Goal: Information Seeking & Learning: Learn about a topic

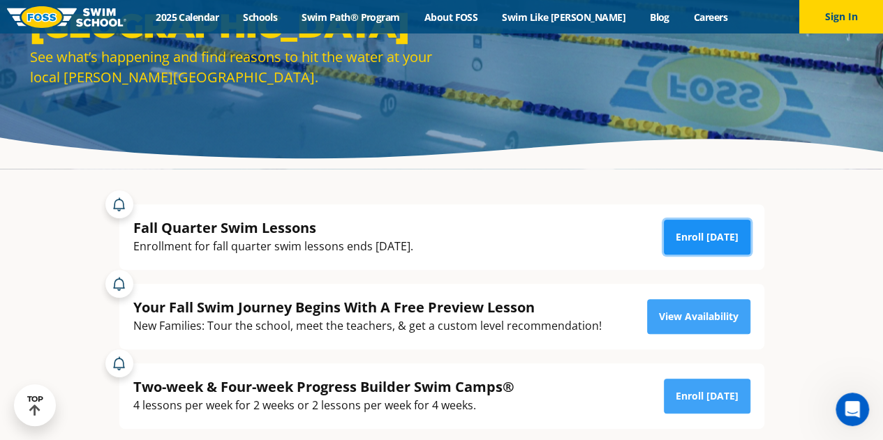
click at [708, 232] on link "Enroll [DATE]" at bounding box center [707, 237] width 87 height 35
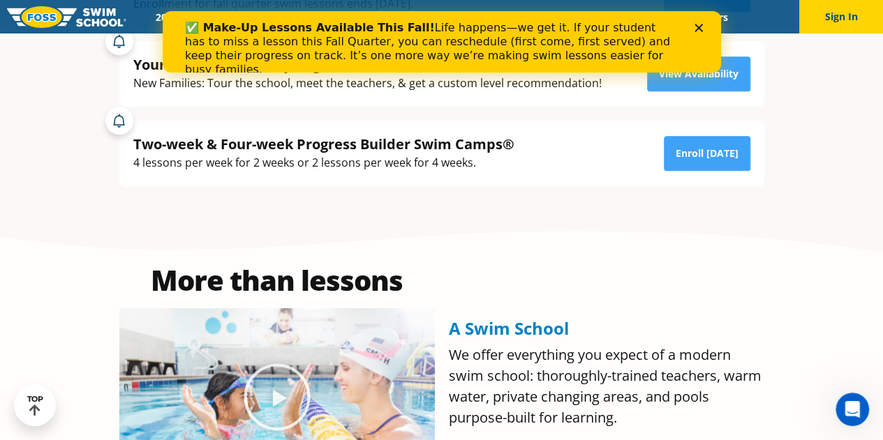
scroll to position [419, 0]
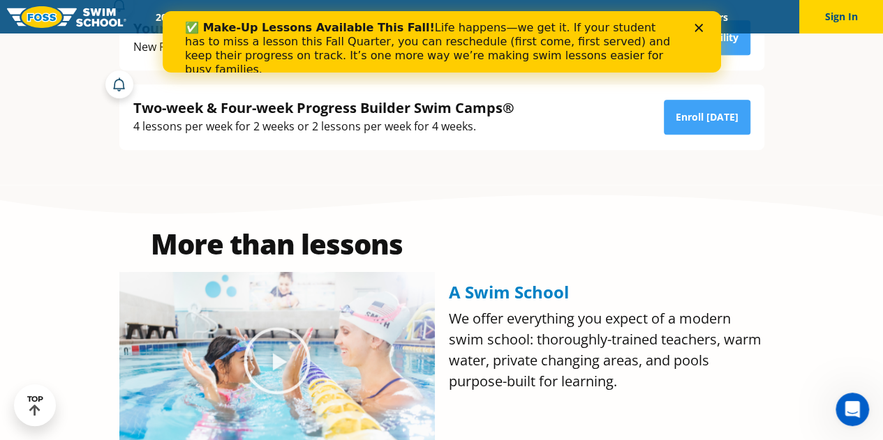
click at [699, 22] on div "✅ Make-Up Lessons Available This Fall! Life happens—we get it. If your student …" at bounding box center [441, 49] width 558 height 64
click at [697, 24] on icon "Close" at bounding box center [698, 28] width 8 height 8
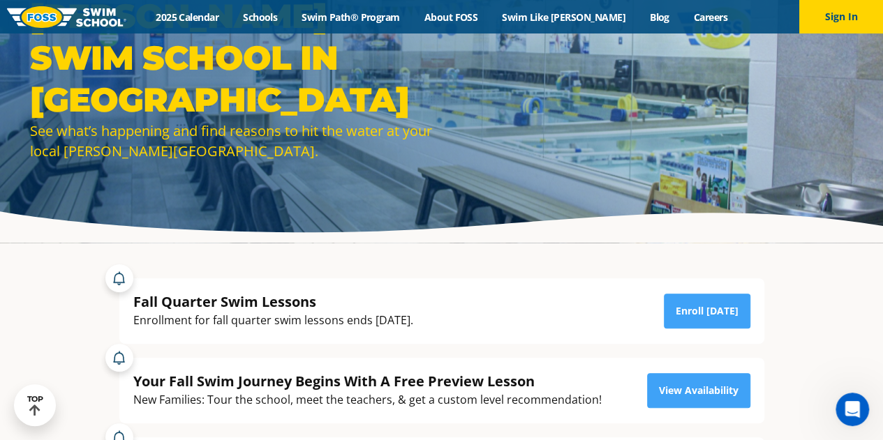
scroll to position [0, 0]
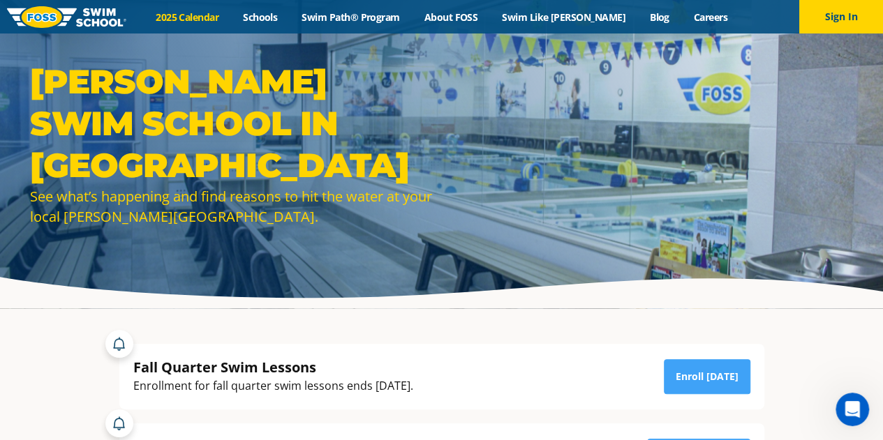
click at [223, 15] on link "2025 Calendar" at bounding box center [187, 16] width 87 height 13
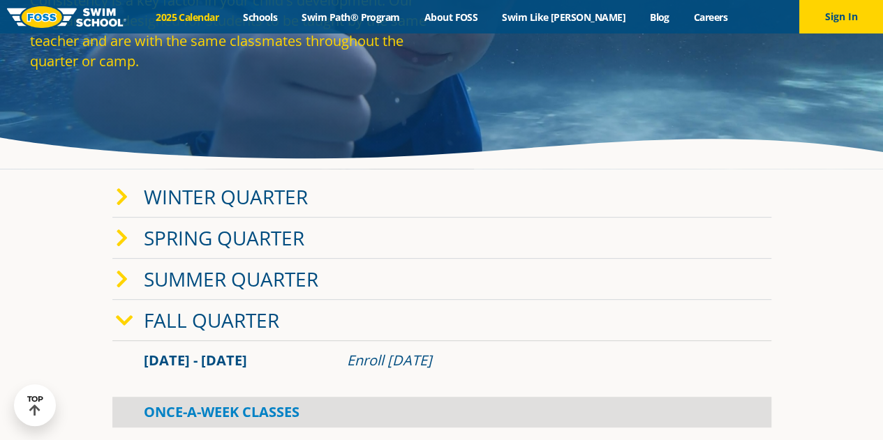
click at [137, 198] on span at bounding box center [130, 197] width 28 height 20
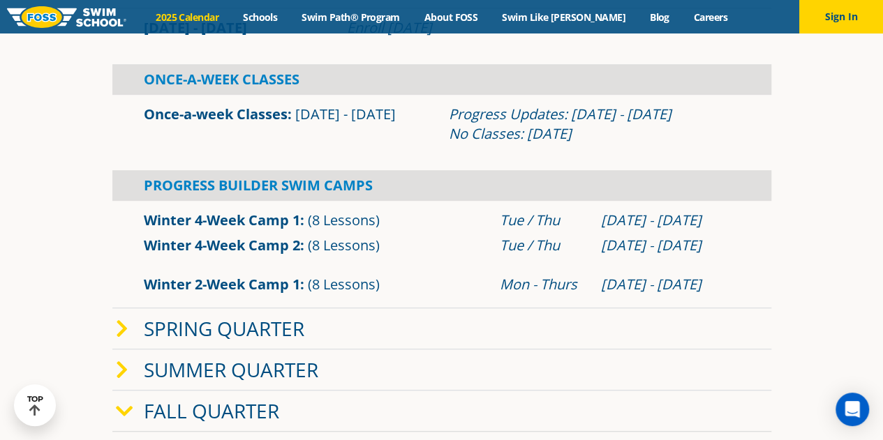
scroll to position [558, 0]
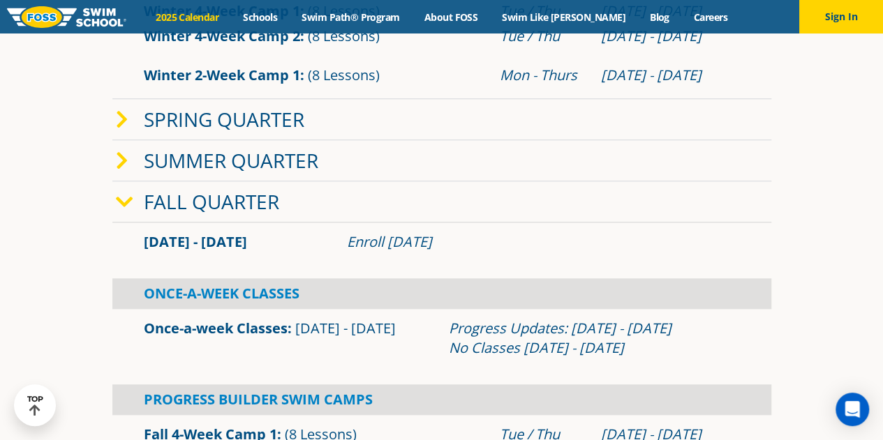
click at [120, 209] on icon at bounding box center [124, 203] width 17 height 20
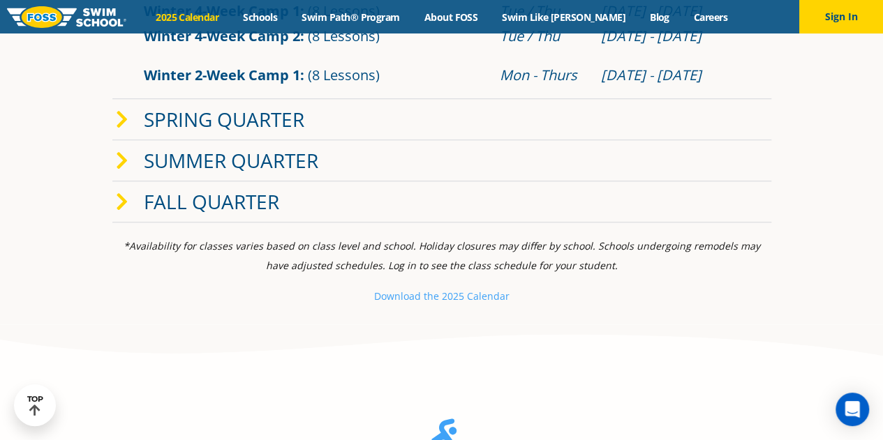
click at [120, 209] on icon at bounding box center [122, 203] width 13 height 20
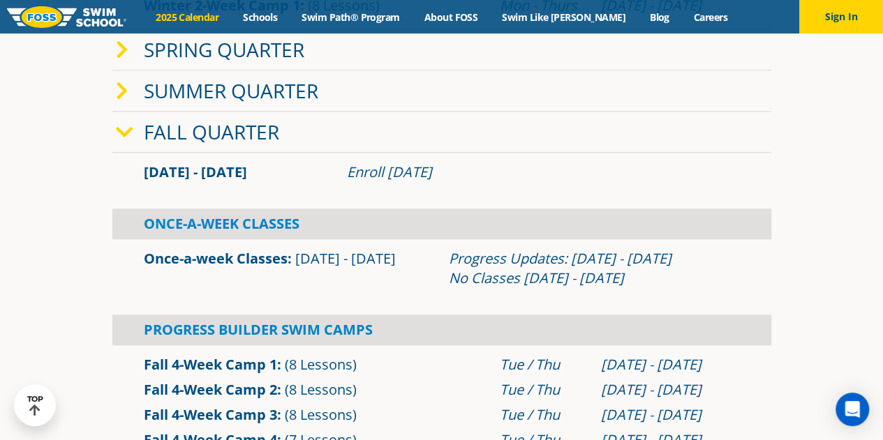
scroll to position [698, 0]
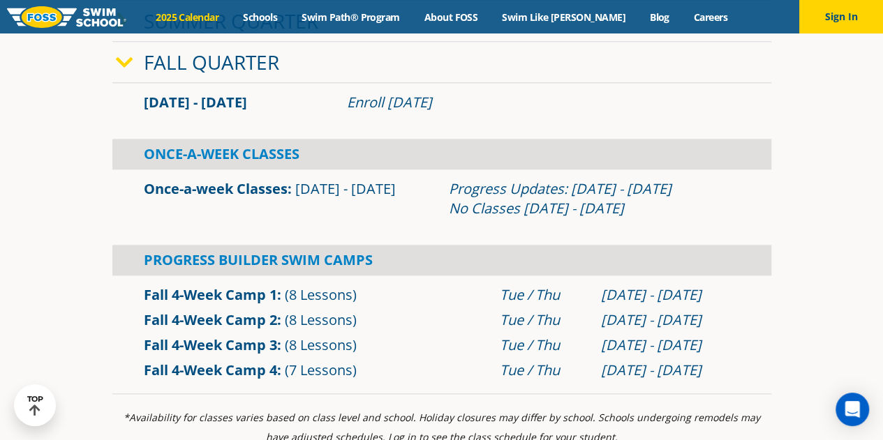
click at [60, 264] on section "Winter Quarter Jan 2 - Mar 12 Enroll Nov 11, 2025 Once-A-Week Classes" at bounding box center [441, 6] width 837 height 790
click at [188, 344] on link "Fall 4-Week Camp 3" at bounding box center [210, 345] width 133 height 19
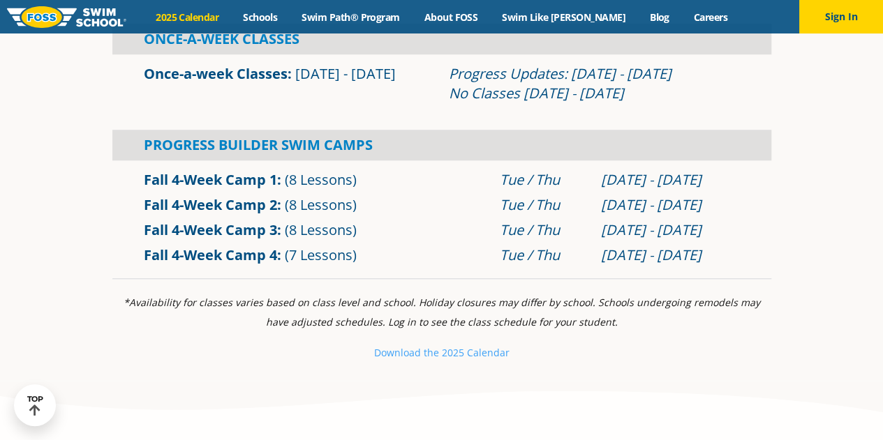
scroll to position [419, 0]
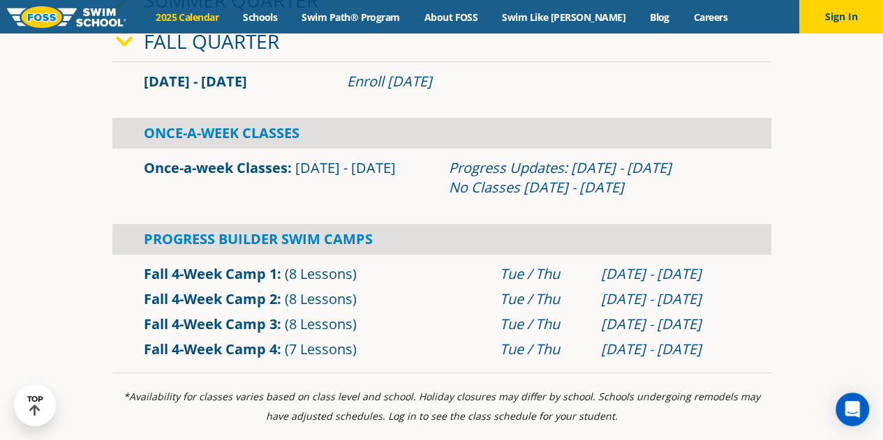
click at [182, 328] on link "Fall 4-Week Camp 3" at bounding box center [210, 324] width 133 height 19
